Goal: Task Accomplishment & Management: Use online tool/utility

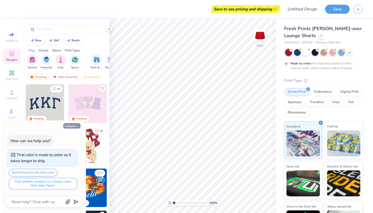
click at [79, 125] on icon "button" at bounding box center [77, 125] width 3 height 3
type textarea "x"
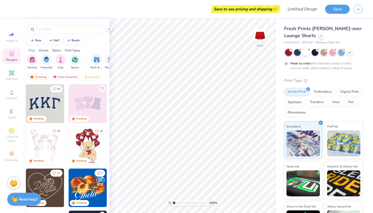
click at [26, 100] on img at bounding box center [6, 103] width 38 height 38
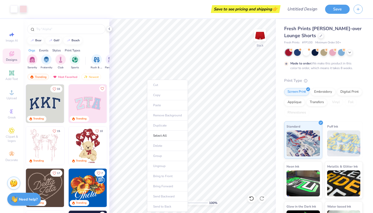
click at [157, 84] on ul "Cut Copy Paste Remove Background Duplicate Select All Delete Group Ungroup Brin…" at bounding box center [167, 146] width 41 height 132
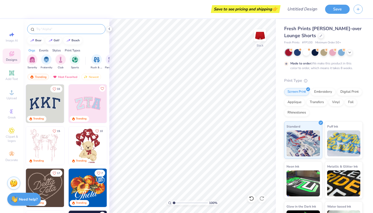
click at [56, 29] on input "text" at bounding box center [69, 28] width 66 height 5
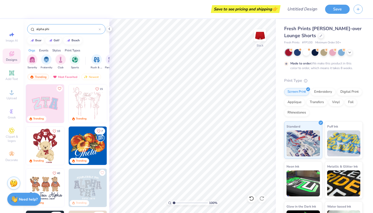
type input "alpha phi"
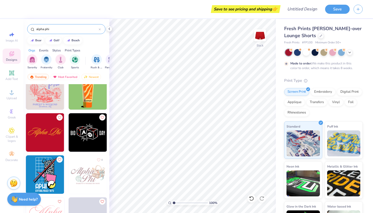
scroll to position [1147, 0]
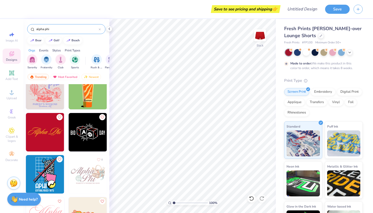
click at [43, 131] on img at bounding box center [45, 132] width 38 height 38
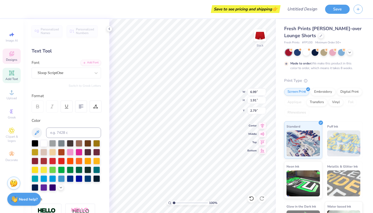
type input "4.73"
type input "1.29"
click at [109, 30] on icon at bounding box center [109, 29] width 4 height 4
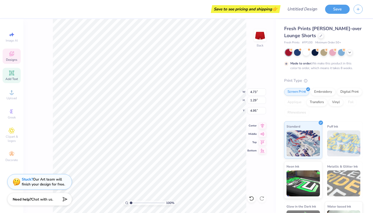
type input "4.88"
type input "4.74"
type input "1.46"
type input "5.04"
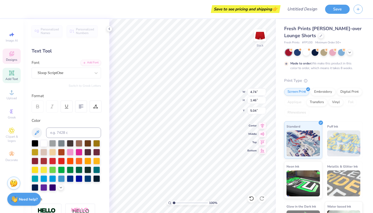
type input "4.71"
type input "1.64"
type input "4.98"
click at [13, 54] on icon at bounding box center [12, 54] width 6 height 6
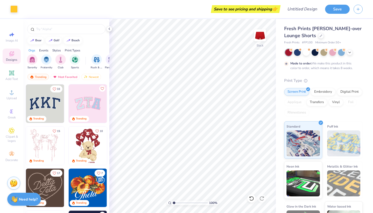
click at [40, 101] on img at bounding box center [45, 103] width 38 height 38
click at [15, 73] on div "Add Text" at bounding box center [12, 75] width 18 height 15
type input "2.85"
type input "0.82"
type input "3.34"
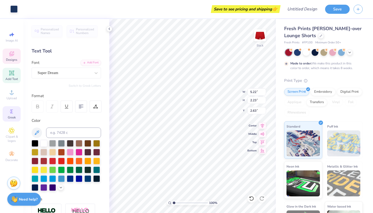
click at [8, 116] on span "Greek" at bounding box center [12, 117] width 8 height 4
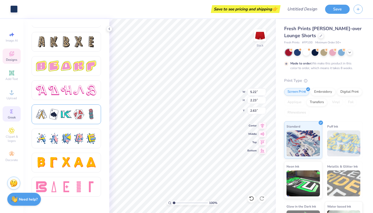
scroll to position [861, 0]
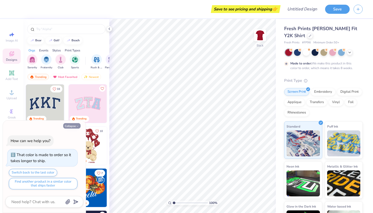
click at [76, 124] on button "Collapse" at bounding box center [71, 125] width 17 height 5
type textarea "x"
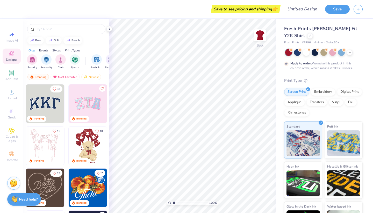
click at [64, 70] on div "Sorority Fraternity Club Sports Rush & Bid Parent's Weekend Game Day PR & Gener…" at bounding box center [66, 62] width 86 height 19
click at [66, 76] on div "Most Favorited" at bounding box center [65, 77] width 29 height 6
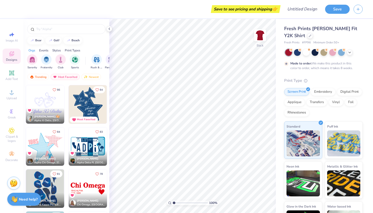
scroll to position [804, 0]
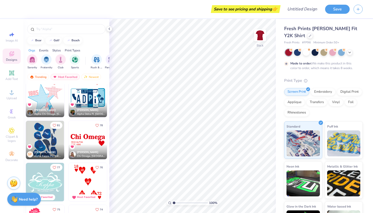
type input "1.19"
type textarea "x"
type input "1.41"
type textarea "x"
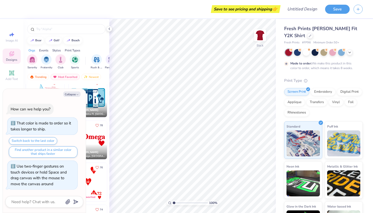
drag, startPoint x: 173, startPoint y: 202, endPoint x: 146, endPoint y: 193, distance: 28.3
type input "1"
click at [146, 193] on div "100 %" at bounding box center [193, 116] width 194 height 194
click at [75, 94] on button "Collapse" at bounding box center [71, 93] width 17 height 5
type textarea "x"
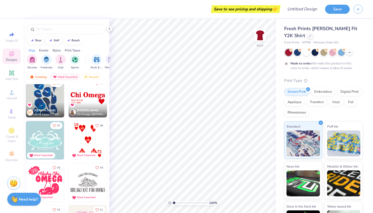
scroll to position [851, 0]
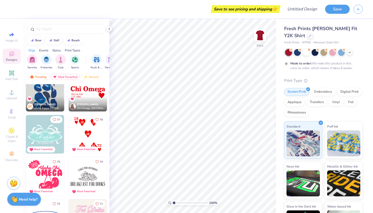
click at [86, 131] on img at bounding box center [88, 134] width 38 height 38
type input "4.68"
type input "3.27"
type input "4.10"
type input "2.27"
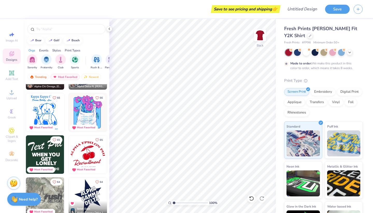
scroll to position [1167, 0]
click at [48, 153] on img at bounding box center [45, 154] width 38 height 38
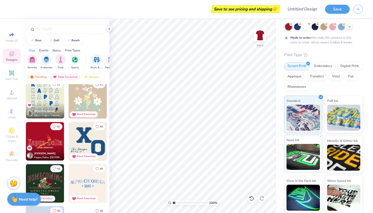
scroll to position [25, 0]
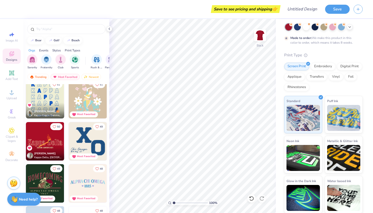
click at [40, 144] on img at bounding box center [45, 141] width 38 height 38
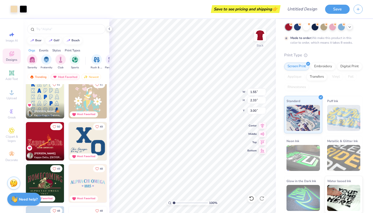
type input "5.94"
type input "8.93"
type input "3.00"
type input "2.49"
type input "0.36"
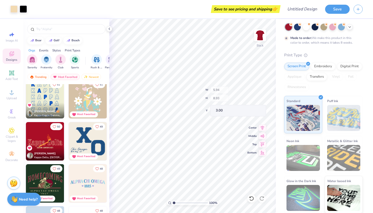
type input "4.22"
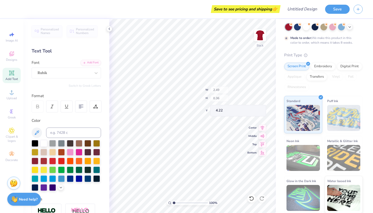
type input "4.93"
type input "0.86"
type input "3.17"
type textarea "K"
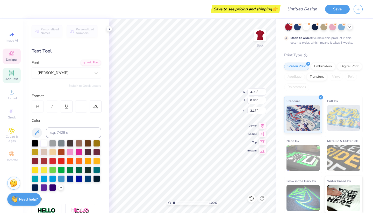
scroll to position [0, 1]
type textarea "alpha phi"
type input "3.97"
type input "0.86"
type input "3.17"
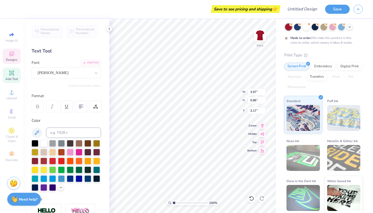
type textarea "phi"
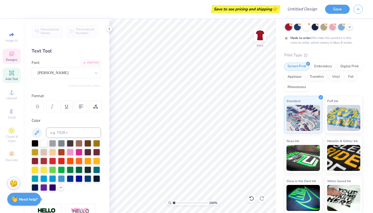
click at [12, 54] on icon at bounding box center [12, 54] width 6 height 6
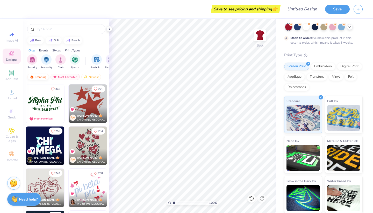
click at [37, 78] on div "Trending" at bounding box center [38, 77] width 22 height 6
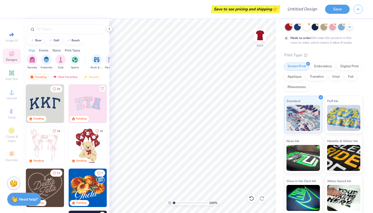
click at [45, 102] on img at bounding box center [45, 103] width 38 height 38
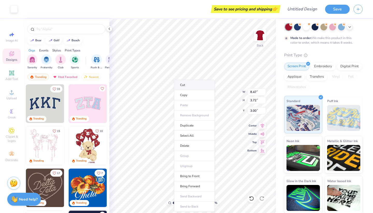
type input "8.33"
type input "3.55"
type input "3.07"
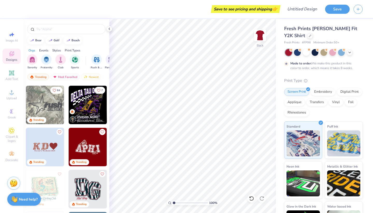
scroll to position [797, 0]
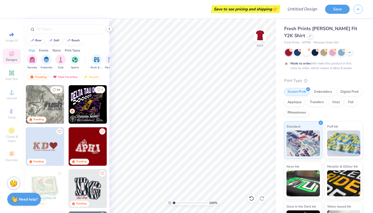
click at [47, 136] on img at bounding box center [45, 146] width 38 height 38
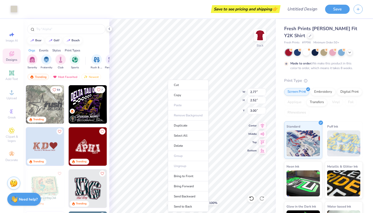
click at [168, 80] on div "Cut Copy Paste Remove Background Duplicate Select All Delete Group Ungroup Brin…" at bounding box center [188, 146] width 41 height 132
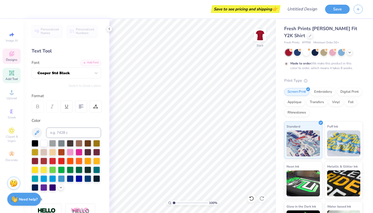
click at [6, 55] on div "Designs" at bounding box center [12, 55] width 18 height 15
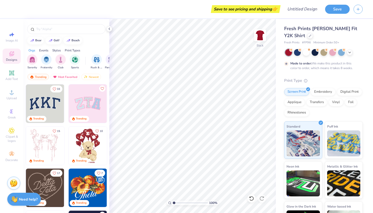
scroll to position [13, 0]
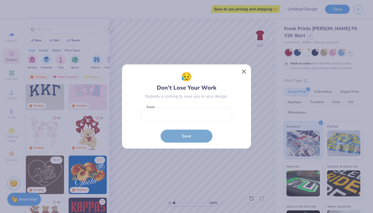
click at [244, 73] on button "Close" at bounding box center [244, 72] width 10 height 10
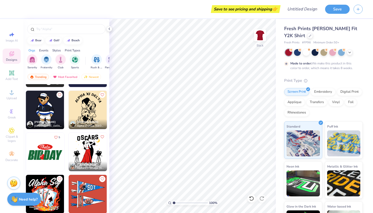
scroll to position [1885, 0]
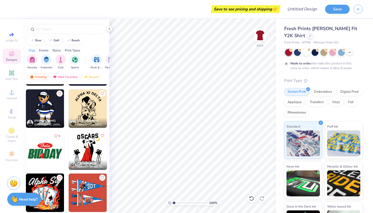
click at [51, 104] on img at bounding box center [45, 108] width 38 height 38
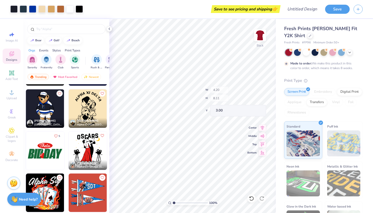
type input "1.07"
type input "0.33"
type input "3.36"
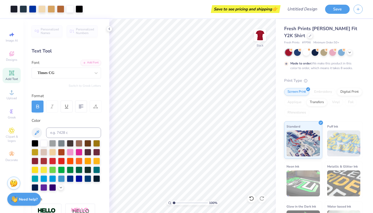
click at [12, 80] on span "Add Text" at bounding box center [11, 79] width 12 height 4
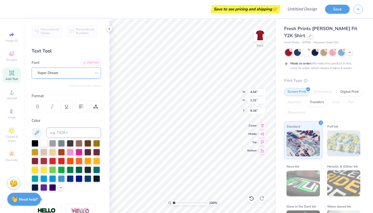
click at [76, 77] on div "Super Dream" at bounding box center [66, 72] width 69 height 11
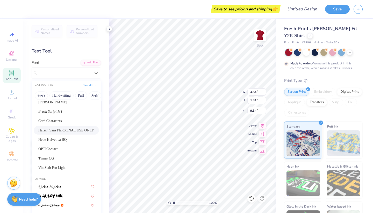
scroll to position [12, 0]
click at [58, 120] on span "Card Characters" at bounding box center [50, 120] width 24 height 5
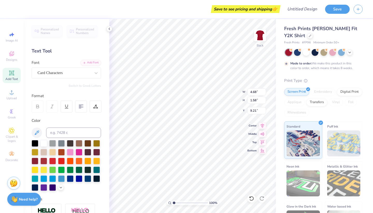
type input "4.68"
type input "1.58"
type input "9.21"
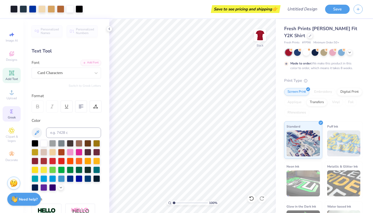
click at [12, 110] on icon at bounding box center [12, 111] width 6 height 6
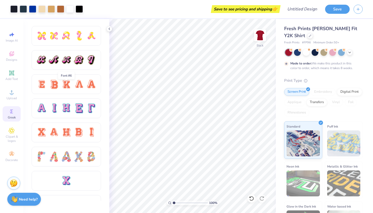
scroll to position [289, 0]
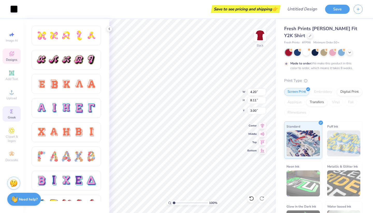
type input "4.20"
type input "8.11"
type input "3.00"
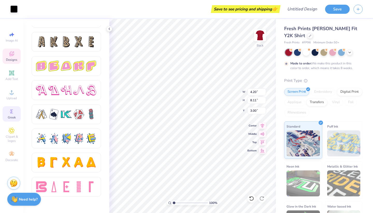
scroll to position [861, 0]
click at [264, 32] on img at bounding box center [260, 35] width 21 height 21
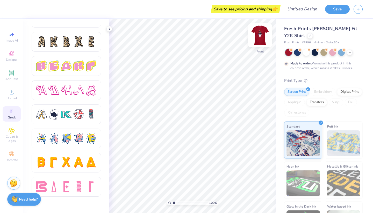
click at [260, 34] on img at bounding box center [260, 35] width 21 height 21
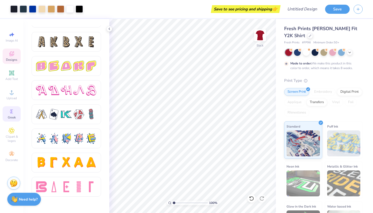
click at [14, 54] on icon at bounding box center [12, 54] width 6 height 6
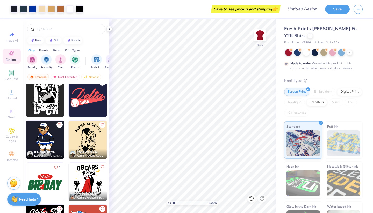
scroll to position [1851, 0]
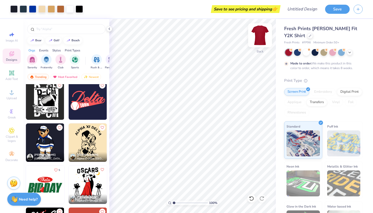
click at [263, 31] on img at bounding box center [260, 35] width 21 height 21
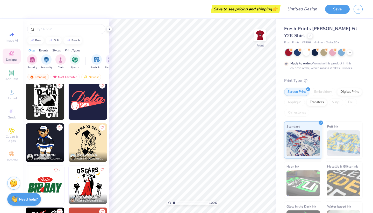
click at [42, 138] on img at bounding box center [45, 142] width 38 height 38
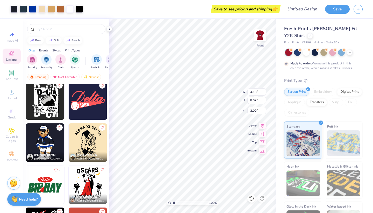
type input "6.26"
type input "12.11"
type input "3.95"
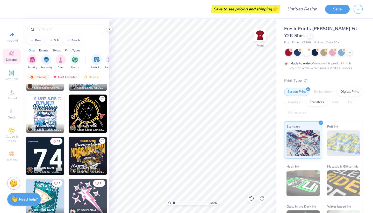
scroll to position [3769, 0]
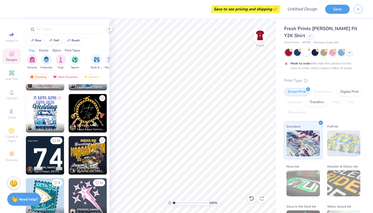
click at [45, 153] on img at bounding box center [45, 155] width 38 height 38
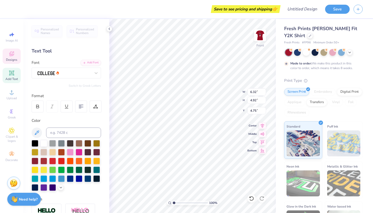
type input "16.39"
type textarea "72"
type input "5.39"
type input "4.19"
type input "16.95"
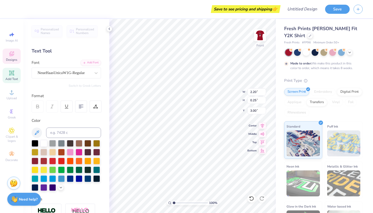
scroll to position [0, 0]
type textarea "S"
type textarea "a"
type textarea "ALPHA PHI"
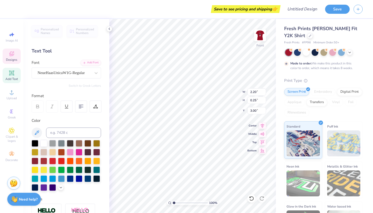
scroll to position [0, 0]
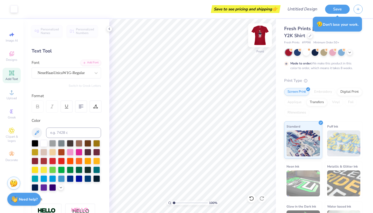
click at [264, 34] on img at bounding box center [260, 35] width 21 height 21
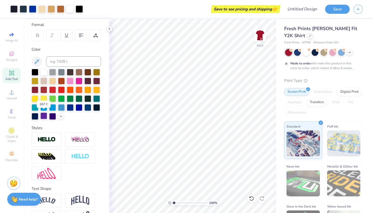
scroll to position [82, 0]
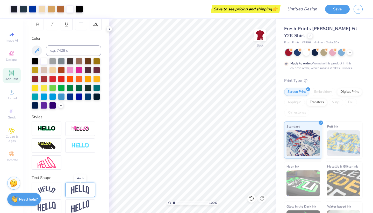
click at [85, 186] on img at bounding box center [80, 189] width 18 height 10
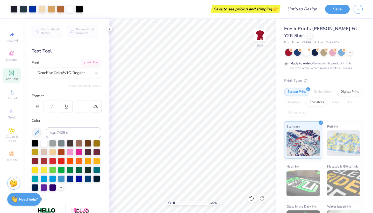
scroll to position [0, 0]
click at [11, 55] on icon at bounding box center [12, 54] width 4 height 3
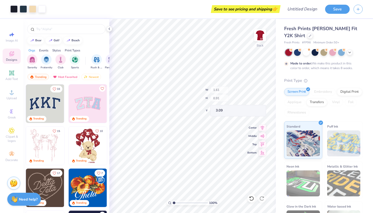
type input "2.02"
type input "0.71"
type input "3.80"
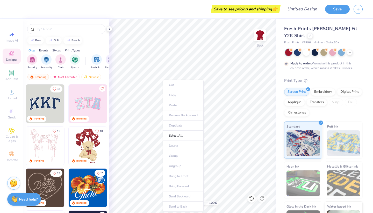
click at [177, 105] on ul "Cut Copy Paste Remove Background Duplicate Select All Delete Group Ungroup Brin…" at bounding box center [183, 146] width 41 height 132
click at [178, 106] on ul "Cut Copy Paste Remove Background Duplicate Select All Delete Group Ungroup Brin…" at bounding box center [188, 145] width 41 height 132
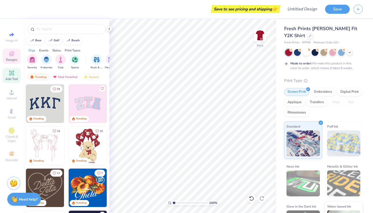
click at [8, 75] on div "Add Text" at bounding box center [12, 75] width 18 height 15
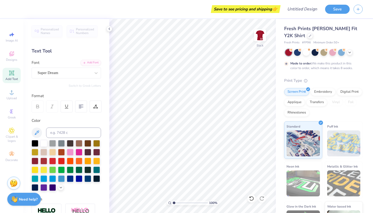
click at [11, 72] on icon at bounding box center [12, 73] width 4 height 4
type textarea "T"
click at [14, 54] on icon at bounding box center [11, 53] width 5 height 5
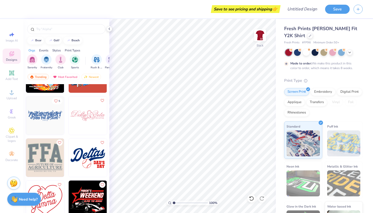
scroll to position [2008, 0]
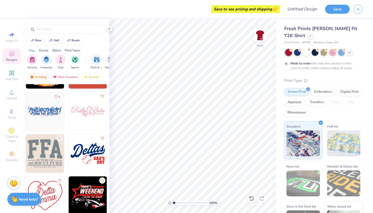
click at [92, 150] on img at bounding box center [88, 153] width 38 height 38
type input "3.23"
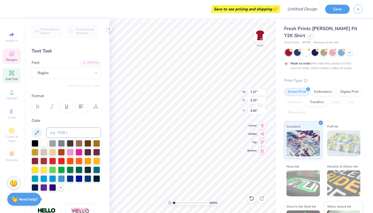
scroll to position [0, 1]
click at [281, 90] on div "Save to see pricing and shipping 👉 Design Title Save Image AI Designs Add Text …" at bounding box center [186, 106] width 373 height 213
type textarea "AlphaPhi"
type input "3.00"
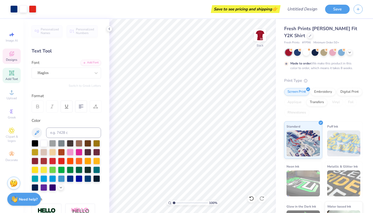
click at [13, 56] on icon at bounding box center [12, 54] width 6 height 6
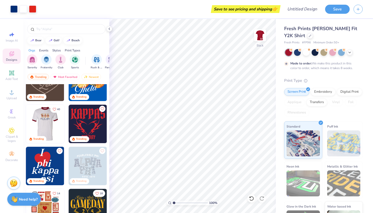
scroll to position [105, 0]
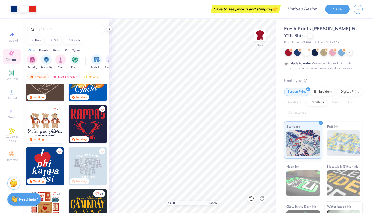
click at [47, 159] on img at bounding box center [45, 166] width 38 height 38
type input "12.84"
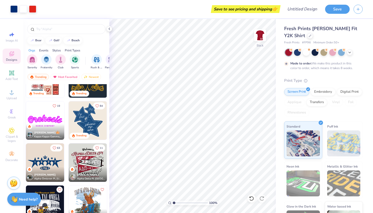
scroll to position [236, 0]
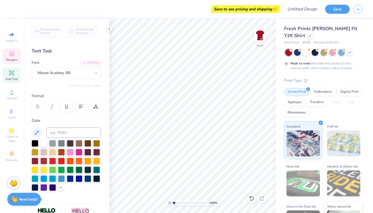
click at [12, 58] on span "Designs" at bounding box center [11, 60] width 11 height 4
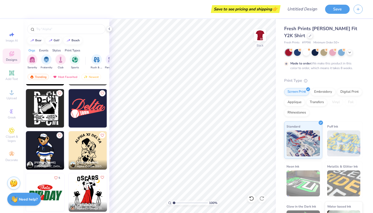
scroll to position [1843, 0]
click at [97, 109] on img at bounding box center [88, 108] width 38 height 38
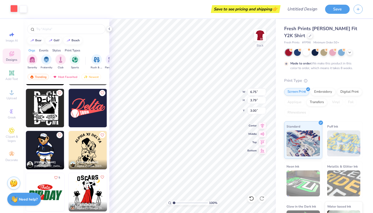
click at [13, 6] on div at bounding box center [13, 8] width 7 height 7
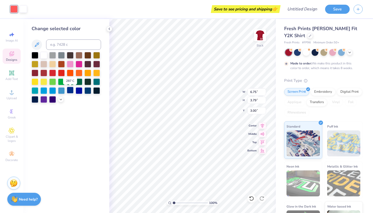
click at [70, 92] on div at bounding box center [70, 90] width 7 height 7
click at [79, 93] on div at bounding box center [79, 90] width 7 height 7
click at [54, 98] on div at bounding box center [52, 98] width 7 height 7
click at [34, 100] on div at bounding box center [35, 98] width 7 height 7
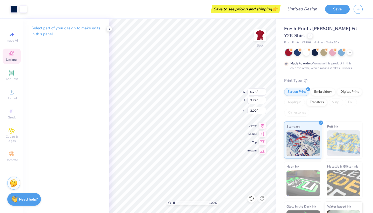
type input "4.81"
type input "2.70"
type input "3.00"
type input "4.51"
type input "1.62"
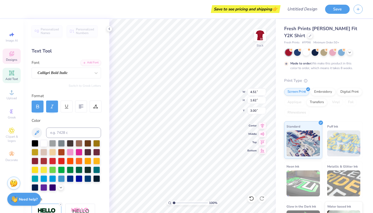
scroll to position [0, 1]
type textarea "AlphaPhi"
type input "2.74"
type textarea "APhi"
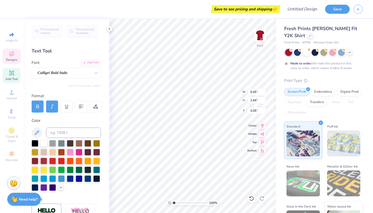
type input "3.00"
click at [11, 52] on icon at bounding box center [12, 54] width 6 height 6
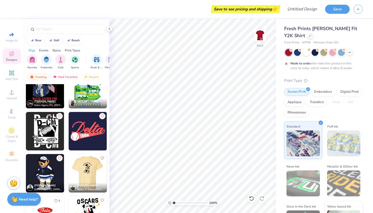
scroll to position [1820, 0]
click at [87, 120] on img at bounding box center [88, 130] width 38 height 38
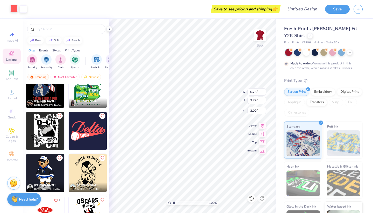
click at [15, 11] on div at bounding box center [13, 8] width 7 height 7
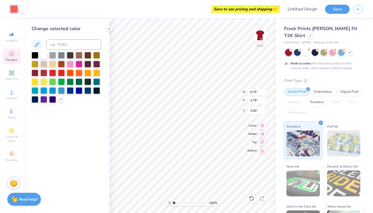
click at [15, 55] on icon at bounding box center [12, 54] width 6 height 6
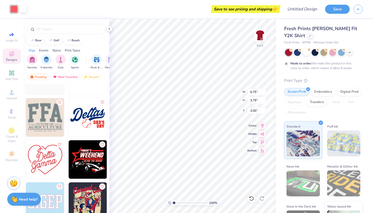
scroll to position [2054, 0]
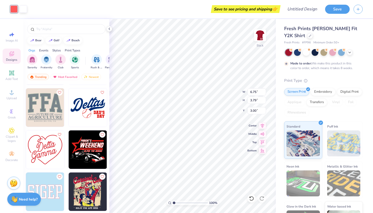
click at [88, 114] on img at bounding box center [88, 107] width 38 height 38
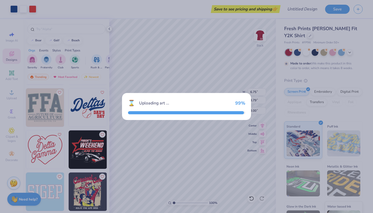
type input "7.27"
type input "4.42"
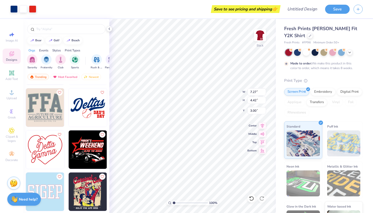
type input "10.40"
type input "3.23"
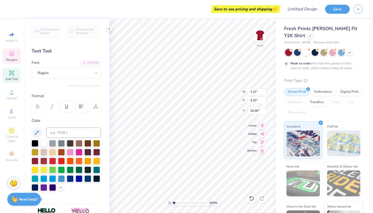
scroll to position [0, 0]
paste textarea
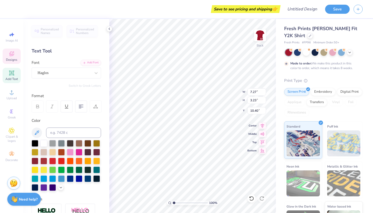
type textarea "APhi"
click at [10, 53] on icon at bounding box center [11, 53] width 5 height 5
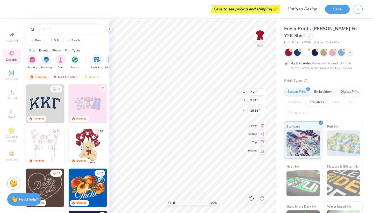
click at [43, 97] on img at bounding box center [45, 103] width 38 height 38
type input "8.47"
type input "3.72"
type input "3.00"
type input "8.33"
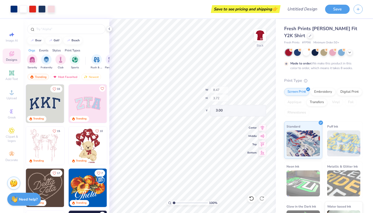
type input "3.55"
type input "3.07"
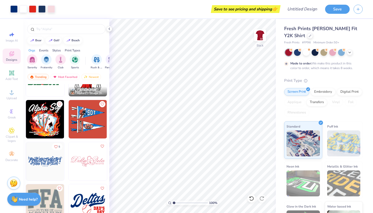
scroll to position [1966, 0]
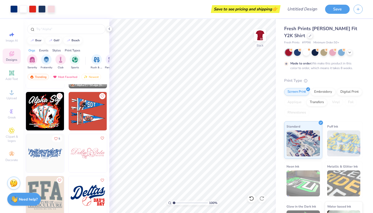
click at [82, 189] on img at bounding box center [88, 195] width 38 height 38
type input "5.58"
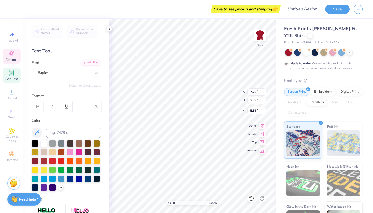
scroll to position [0, 0]
type textarea "APhi"
click at [264, 99] on input "3.32" at bounding box center [257, 99] width 19 height 7
type input "3.31"
click at [264, 101] on input "3.31" at bounding box center [257, 99] width 19 height 7
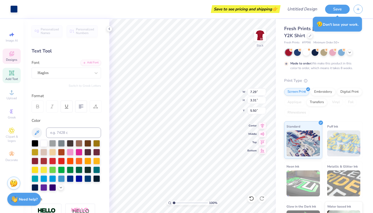
type input "5.50"
type textarea "AlphaPhi"
type input "10.36"
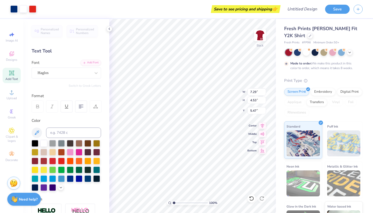
type input "3.25"
type input "4.96"
type input "3.09"
type input "3.00"
type input "4.97"
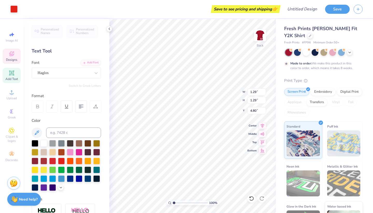
type input "4.94"
type input "5.12"
type input "1.09"
type input "5.58"
type input "4.94"
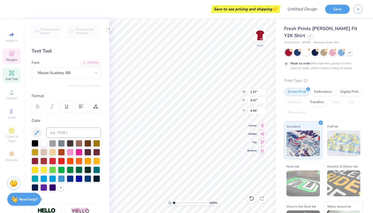
type textarea "Chapman"
type input "1.09"
type input "5.58"
type textarea "University"
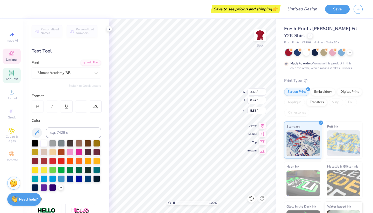
type input "2.81"
type input "4.94"
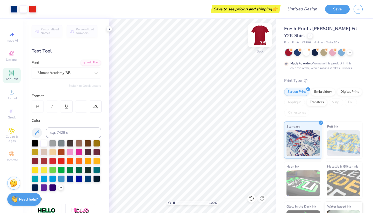
click at [264, 33] on img at bounding box center [260, 35] width 21 height 21
click at [7, 53] on div "Designs" at bounding box center [12, 55] width 18 height 15
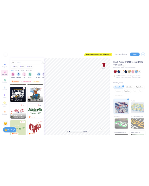
scroll to position [336, 0]
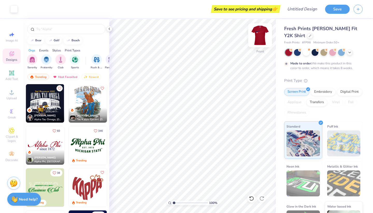
click at [261, 33] on img at bounding box center [260, 35] width 21 height 21
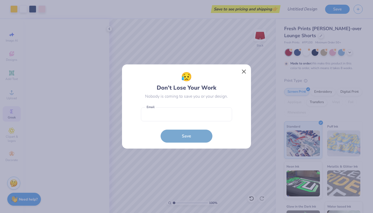
scroll to position [861, 0]
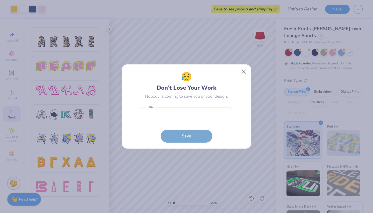
click at [243, 73] on button "Close" at bounding box center [244, 72] width 10 height 10
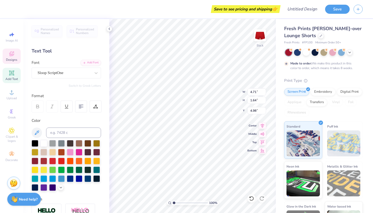
type input "5.31"
type input "2.33"
type input "2.58"
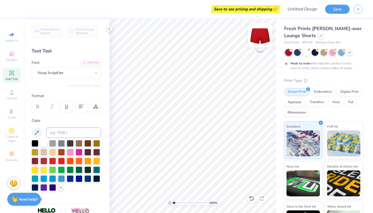
click at [260, 33] on img at bounding box center [260, 35] width 21 height 21
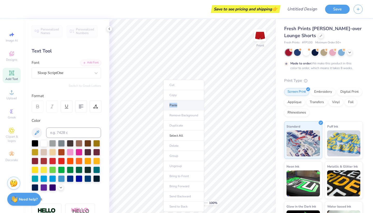
click at [178, 103] on li "Paste" at bounding box center [184, 105] width 41 height 10
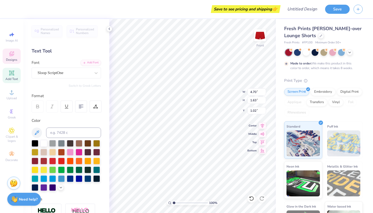
type input "4.72"
type input "1.29"
click at [248, 149] on div "100 % Front W 4.72 4.72 " H 1.29 1.29 " Y 1.29 1.29 " Center Middle Top Bottom" at bounding box center [192, 116] width 167 height 194
click at [251, 150] on div "100 % Front W 4.72 4.72 " H 1.29 1.29 " Y 1.29 1.29 " Center Middle Top Bottom" at bounding box center [192, 116] width 167 height 194
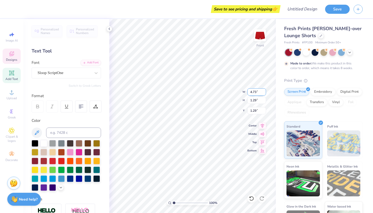
click at [264, 90] on input "4.73" at bounding box center [257, 91] width 19 height 7
click at [264, 90] on input "4.74" at bounding box center [257, 91] width 19 height 7
click at [264, 90] on input "4.75" at bounding box center [257, 91] width 19 height 7
type input "4.76"
click at [264, 90] on input "4.76" at bounding box center [257, 91] width 19 height 7
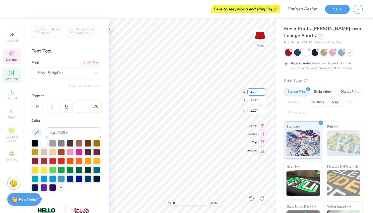
type input "1.30"
type input "1.28"
click at [261, 93] on input "4.76" at bounding box center [257, 91] width 19 height 7
click at [254, 101] on input "1.30" at bounding box center [257, 99] width 19 height 7
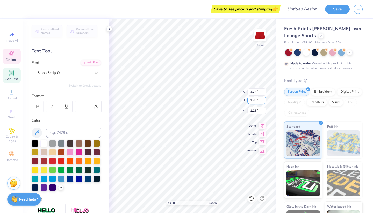
click at [244, 101] on div "100 % Front W 4.76 4.76 " H 1.30 1.30 " Y 1.28 1.28 " Center Middle Top Bottom" at bounding box center [192, 116] width 167 height 194
click at [255, 101] on input "1.30" at bounding box center [257, 99] width 19 height 7
type input "5"
type input "7.01"
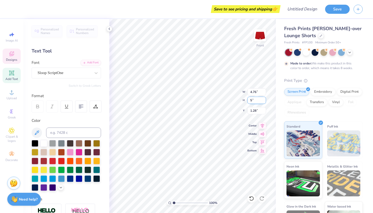
type input "1.91"
type input "0.98"
click at [253, 100] on input "1.91" at bounding box center [257, 99] width 19 height 7
click at [255, 100] on input "591" at bounding box center [257, 99] width 19 height 7
type input "5.9"
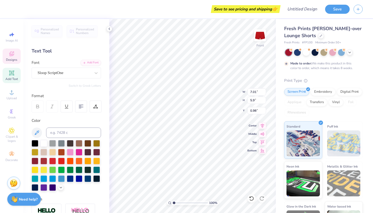
click at [17, 58] on span "Designs" at bounding box center [11, 60] width 11 height 4
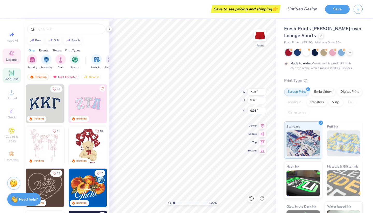
click at [6, 74] on div "Add Text" at bounding box center [12, 75] width 18 height 15
type input "2.84"
type input "0.82"
type input "3.84"
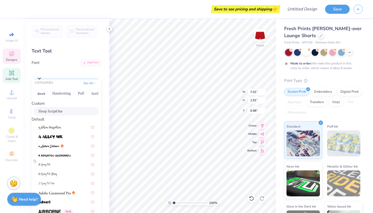
click at [88, 72] on div "Sloop ScriptOne" at bounding box center [69, 71] width 64 height 8
click at [49, 113] on span "Sloop ScriptOne" at bounding box center [50, 110] width 24 height 5
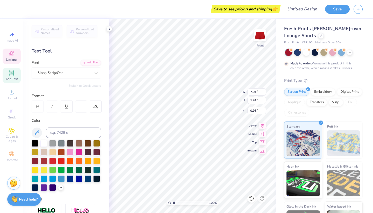
click at [14, 76] on div "Add Text" at bounding box center [12, 75] width 18 height 15
type input "2.84"
type input "0.82"
type input "3.84"
click at [76, 73] on div "Super Dream" at bounding box center [64, 73] width 54 height 8
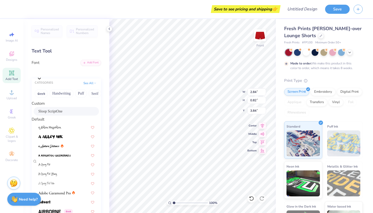
click at [55, 110] on div "Sloop ScriptOne" at bounding box center [66, 111] width 65 height 9
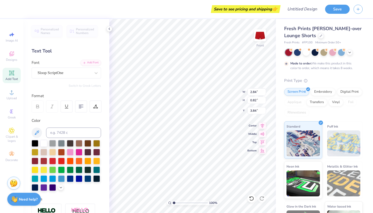
type textarea "Alpha Phi"
click at [257, 100] on input "0.82" at bounding box center [257, 99] width 19 height 7
type input "4.19"
type input "1.14"
type input "3.68"
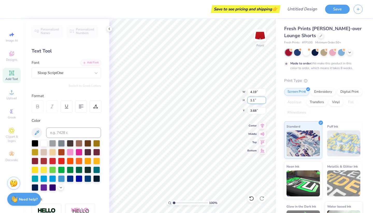
type input "1.1"
type input "4.03"
type input "1.10"
type input "3.70"
type input "7.01"
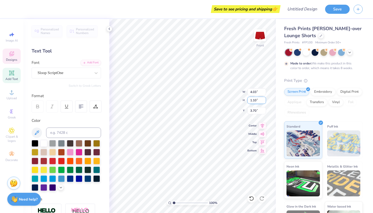
type input "1.91"
type input "0.98"
click at [263, 34] on img at bounding box center [260, 35] width 21 height 21
click at [260, 32] on img at bounding box center [260, 35] width 21 height 21
click at [175, 94] on li "Copy" at bounding box center [176, 95] width 41 height 10
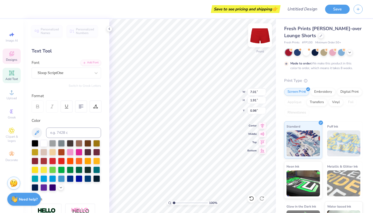
click at [263, 35] on img at bounding box center [260, 35] width 21 height 21
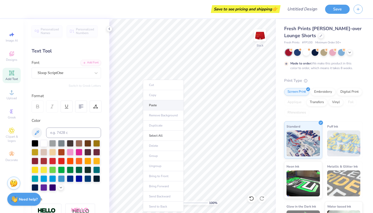
click at [159, 105] on li "Paste" at bounding box center [163, 105] width 41 height 10
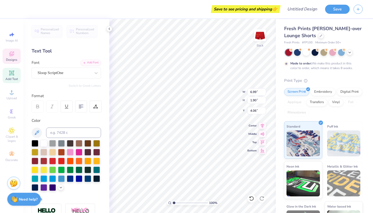
type input "7.00"
type input "2.15"
type input "3.78"
type input "4.43"
type input "1.36"
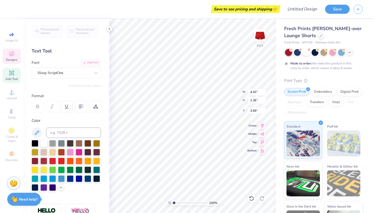
type input "5.04"
type input "5.33"
click at [109, 30] on icon at bounding box center [109, 29] width 4 height 4
click at [267, 36] on img at bounding box center [260, 35] width 21 height 21
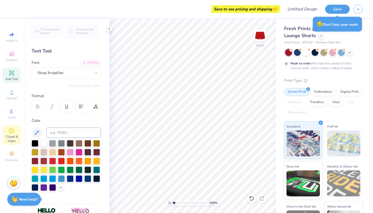
click at [11, 130] on icon at bounding box center [11, 130] width 3 height 3
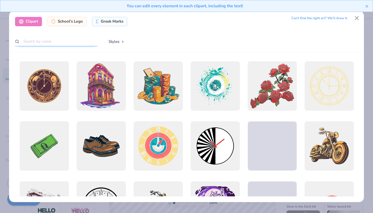
click at [57, 41] on input "text" at bounding box center [56, 42] width 83 height 10
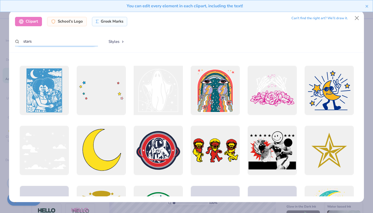
scroll to position [673, 0]
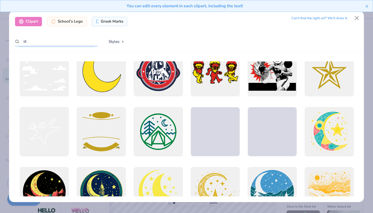
type input "s"
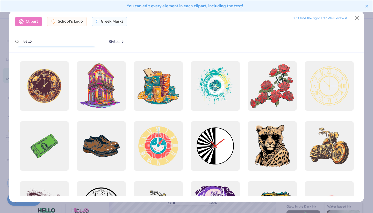
type input "yellow"
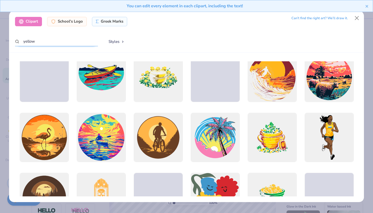
scroll to position [1054, 0]
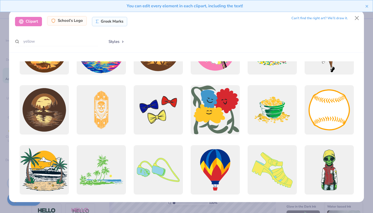
click at [76, 23] on div "School's Logo" at bounding box center [67, 20] width 40 height 9
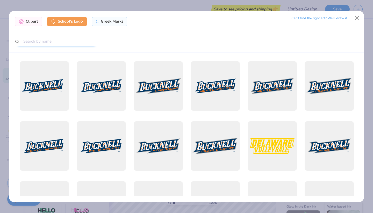
click at [64, 41] on input "text" at bounding box center [56, 42] width 83 height 10
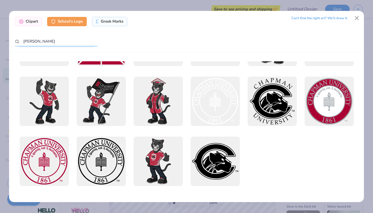
scroll to position [224, 0]
type input "[PERSON_NAME]"
click at [355, 19] on button "Close" at bounding box center [357, 18] width 10 height 10
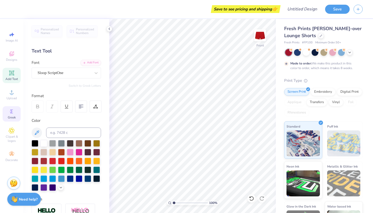
click at [11, 110] on circle at bounding box center [11, 111] width 3 height 3
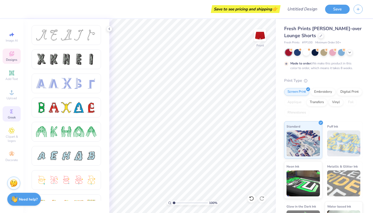
click at [12, 62] on div "Designs" at bounding box center [12, 55] width 18 height 15
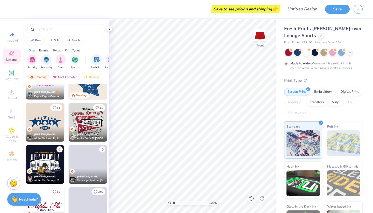
scroll to position [270, 0]
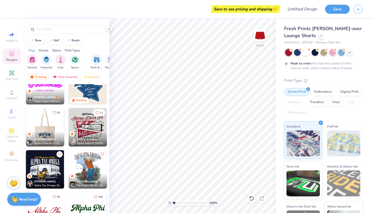
click at [43, 123] on img at bounding box center [45, 127] width 38 height 38
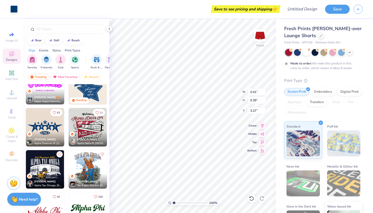
type input "1.39"
click at [16, 11] on div at bounding box center [13, 8] width 7 height 7
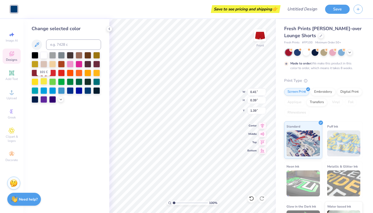
click at [44, 80] on div at bounding box center [43, 81] width 7 height 7
type input "0.97"
type input "0.92"
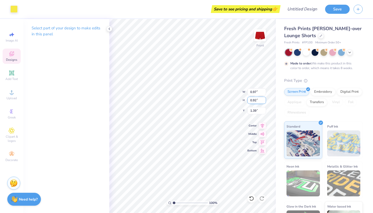
click at [263, 99] on input "0.92" at bounding box center [257, 99] width 19 height 7
type input "0.86"
click at [263, 97] on div "100 % Front W 0.97 0.97 " H 0.92 0.92 " Y 0.86 0.86 " Center Middle Top Bottom" at bounding box center [192, 116] width 167 height 194
type input "0.71"
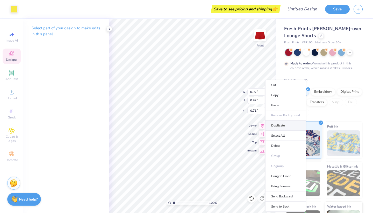
click at [276, 125] on li "Duplicate" at bounding box center [285, 125] width 41 height 10
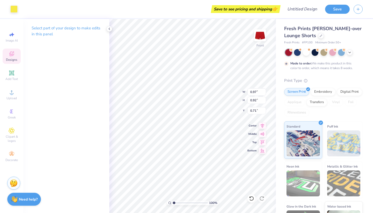
type input "1.71"
click at [265, 111] on input "1.71" at bounding box center [257, 110] width 19 height 7
type input "1.83"
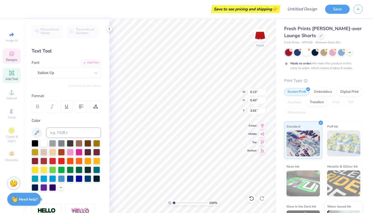
type input "2.54"
click at [36, 145] on div at bounding box center [35, 142] width 7 height 7
click at [264, 97] on div "100 % Front W 0.13 0.13 " H 0.43 0.43 " Y 2.54 2.54 " Center Middle Top Bottom" at bounding box center [192, 116] width 167 height 194
type input "0.96"
click at [264, 96] on div "100 % Front W 0.13 0.13 " H 0.43 0.43 " Y 0.96 0.96 " Center Middle Top Bottom" at bounding box center [192, 116] width 167 height 194
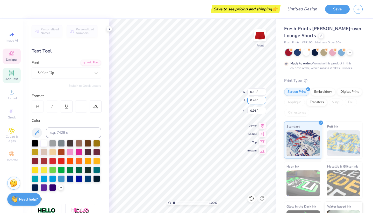
click at [264, 98] on div "100 % Front W 0.13 0.13 " H 0.43 0.43 " Y 0.96 0.96 " Center Middle Top Bottom" at bounding box center [192, 116] width 167 height 194
type input "1.62"
type input "6.03"
click at [230, 102] on div "100 % Front W 0.97 0.97 " H 0.92 0.92 " Y 0.71 0.71 " Center Middle Top Bottom" at bounding box center [192, 116] width 167 height 194
type input "6.49"
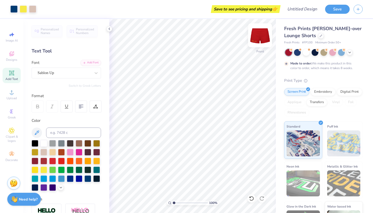
click at [258, 33] on img at bounding box center [260, 35] width 21 height 21
click at [260, 32] on img at bounding box center [260, 35] width 21 height 21
type input "5.42"
